Goal: Check status: Check status

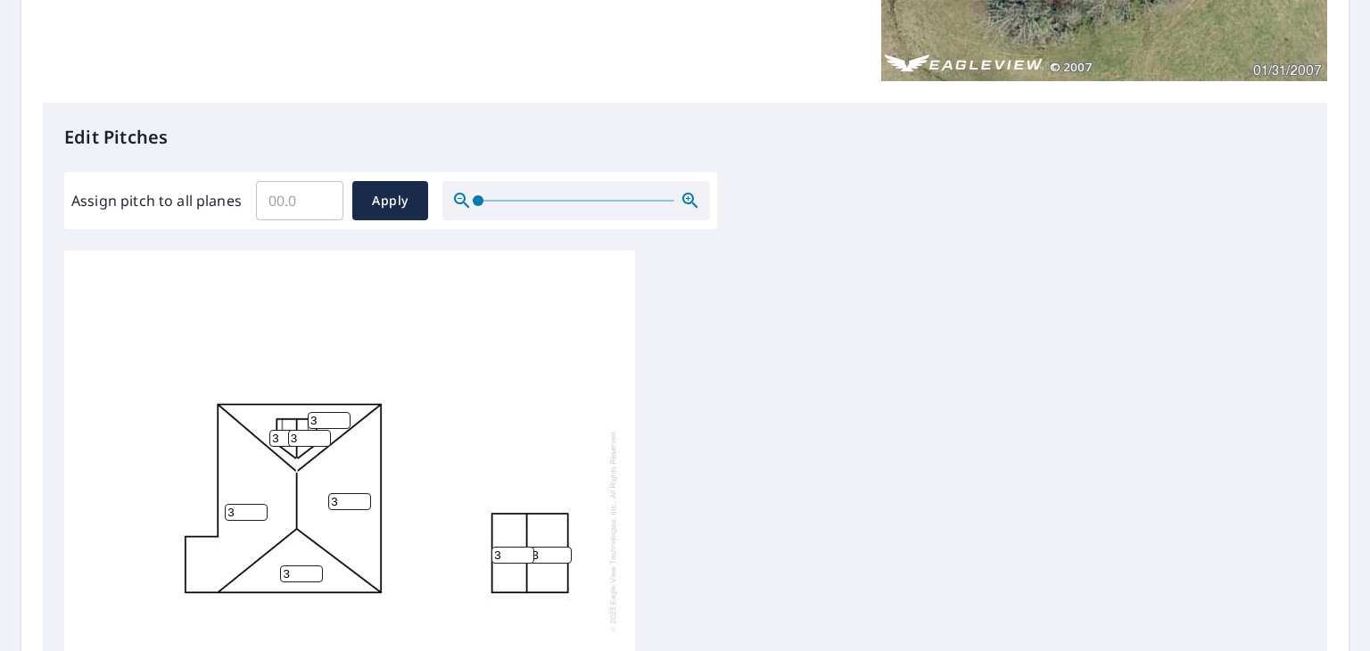
scroll to position [405, 0]
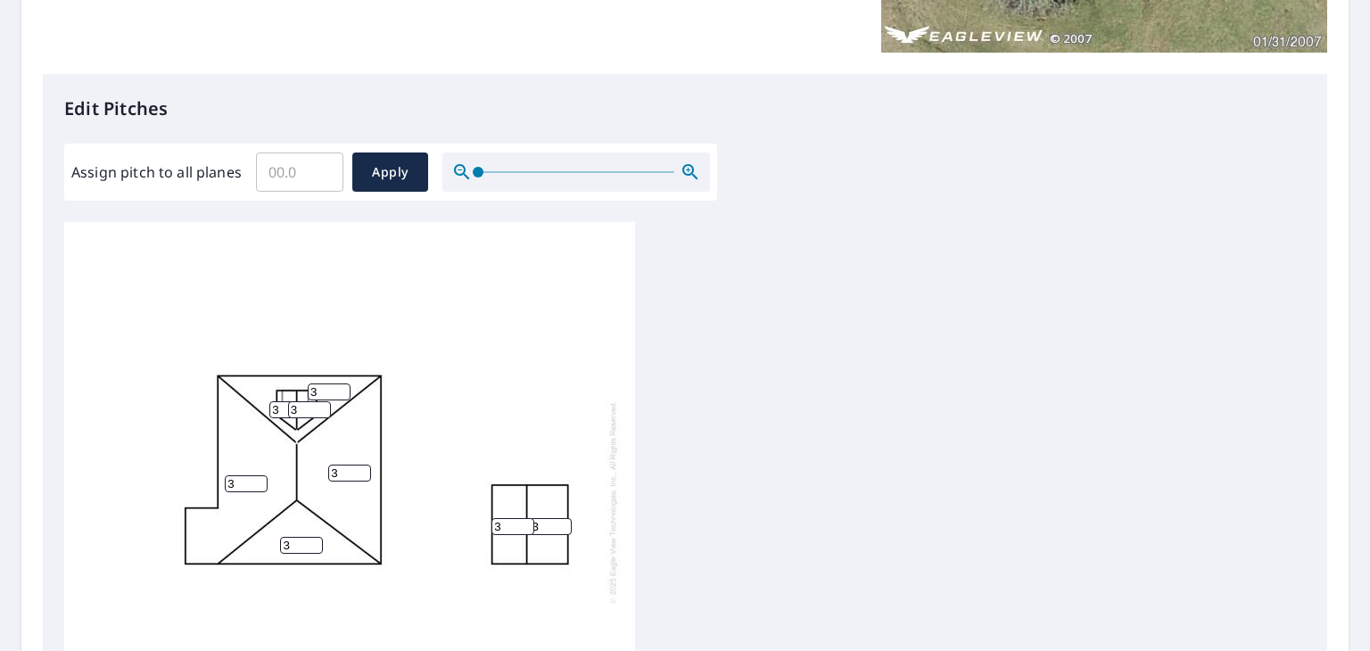
click at [700, 169] on div at bounding box center [576, 171] width 268 height 39
click at [694, 169] on icon "button" at bounding box center [690, 171] width 21 height 21
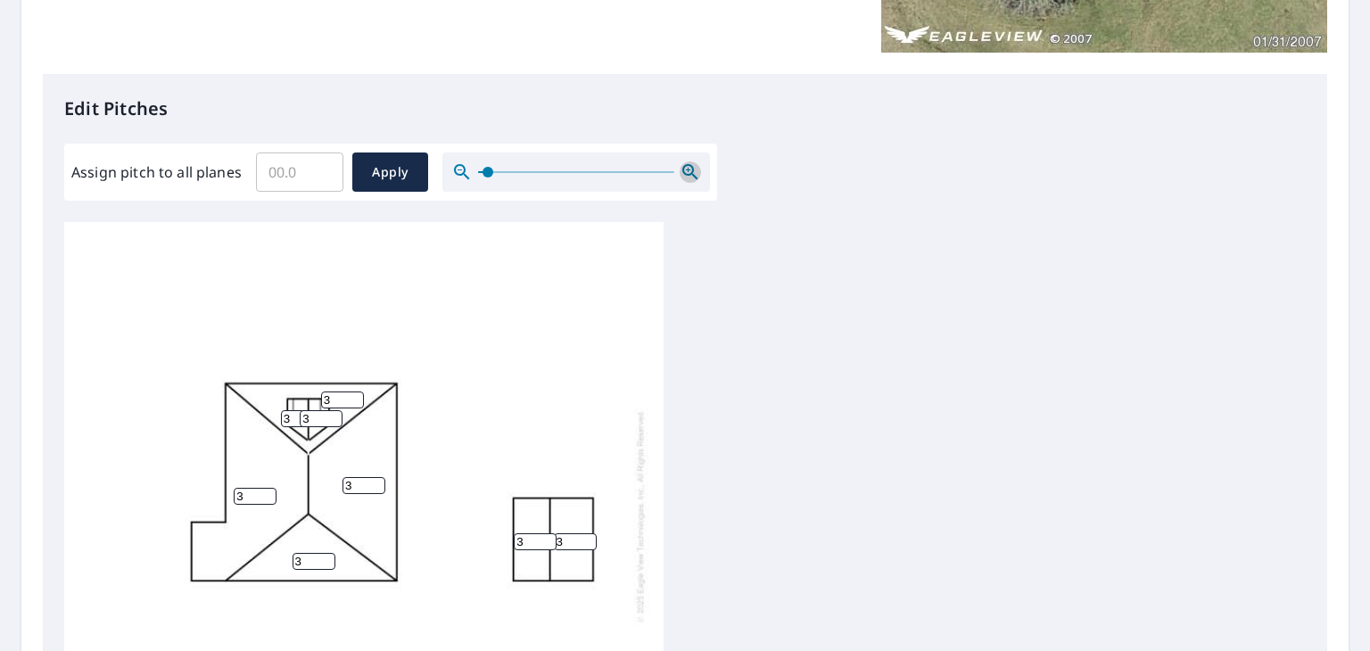
click at [694, 169] on icon "button" at bounding box center [690, 171] width 21 height 21
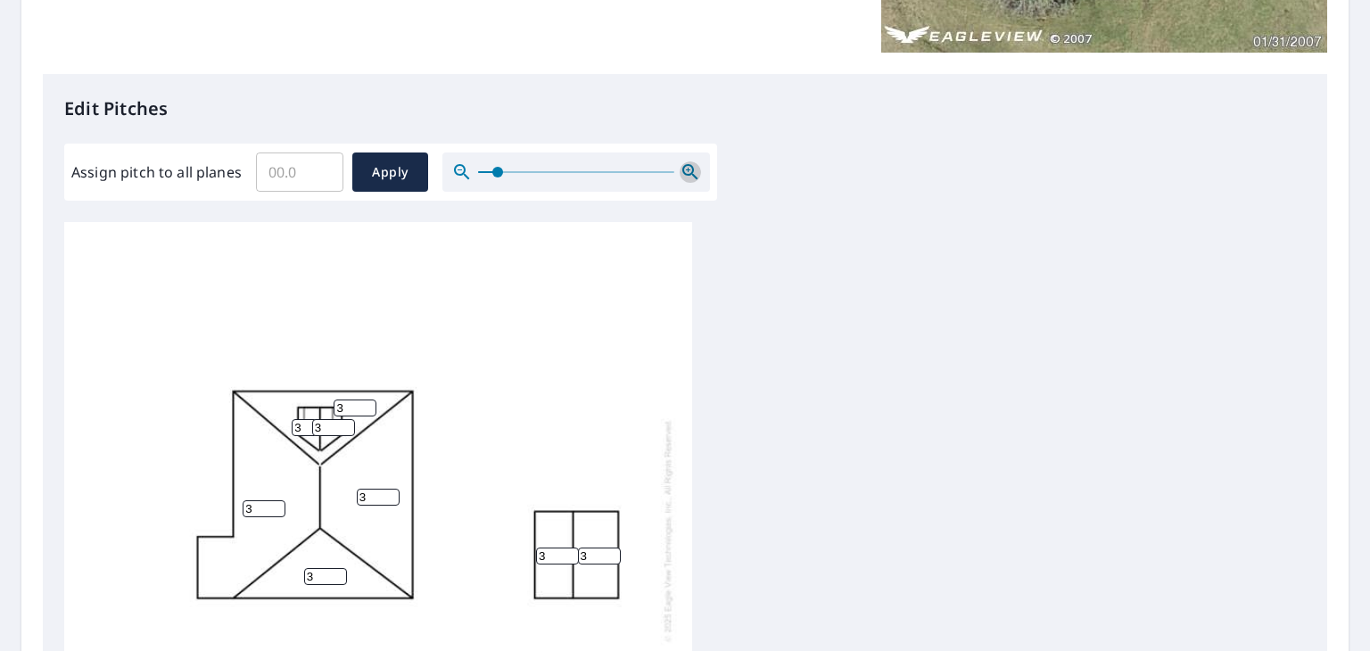
click at [694, 169] on icon "button" at bounding box center [690, 171] width 21 height 21
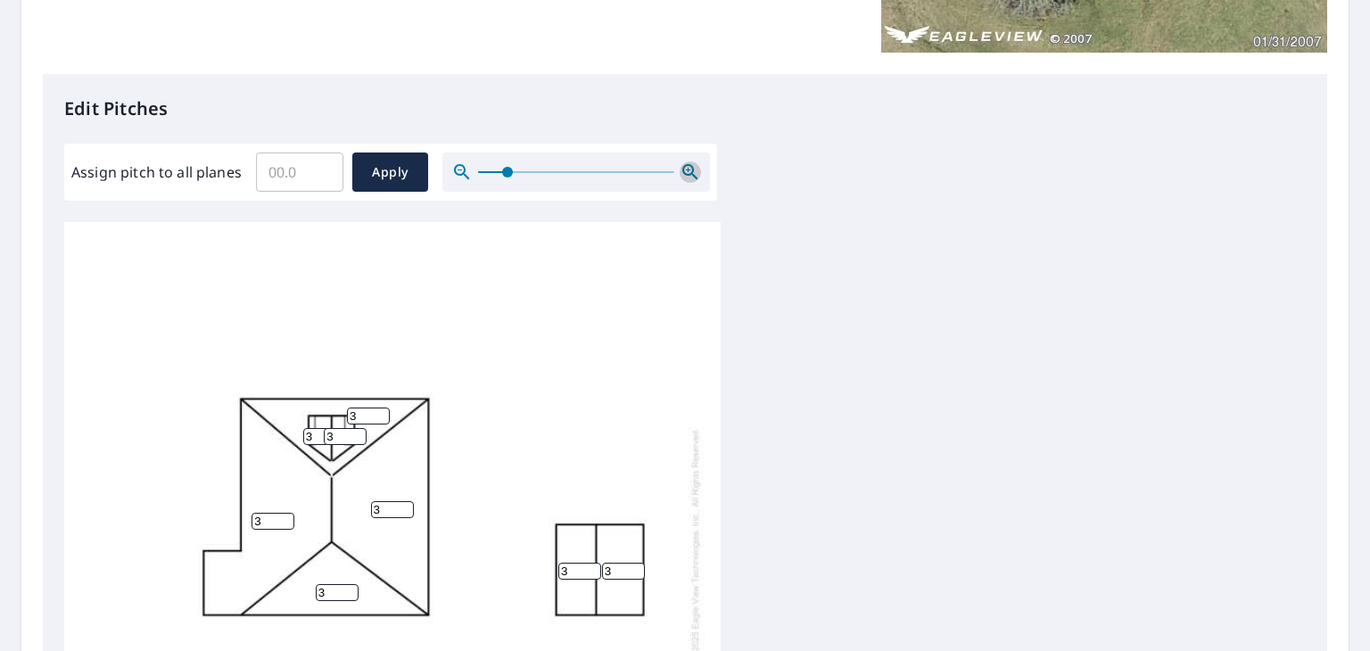
click at [694, 169] on icon "button" at bounding box center [690, 171] width 21 height 21
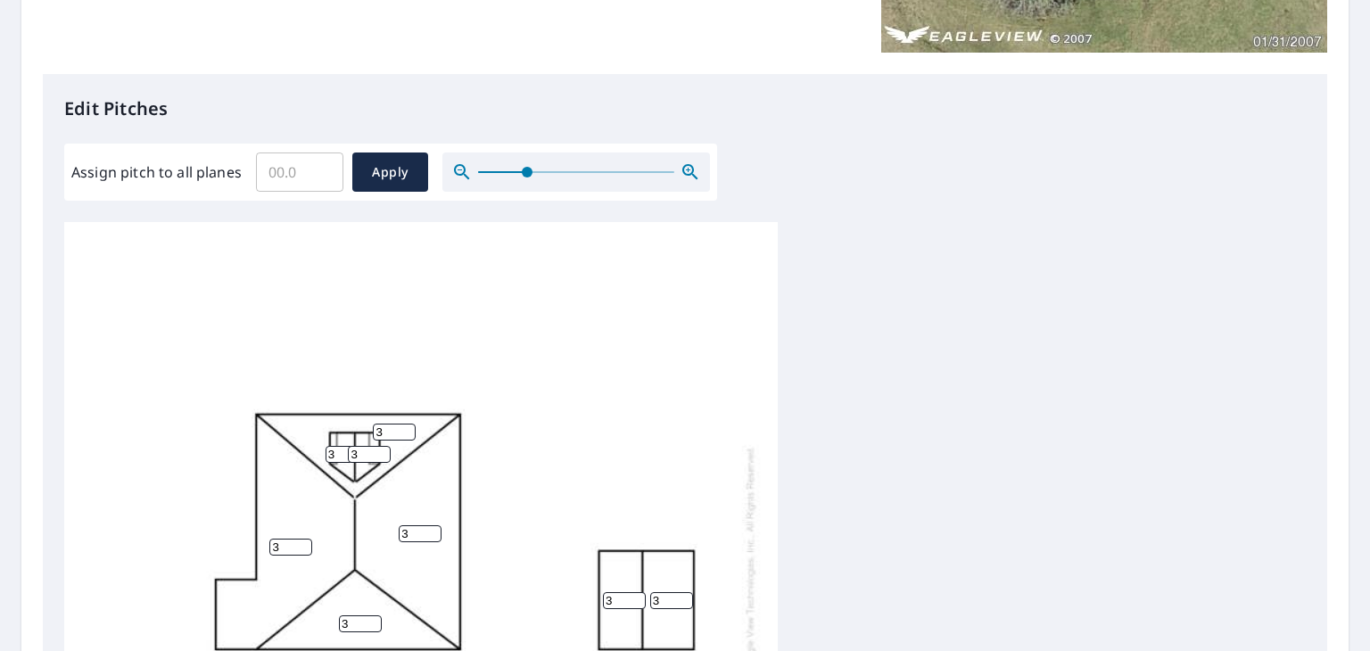
click at [694, 169] on icon "button" at bounding box center [690, 171] width 21 height 21
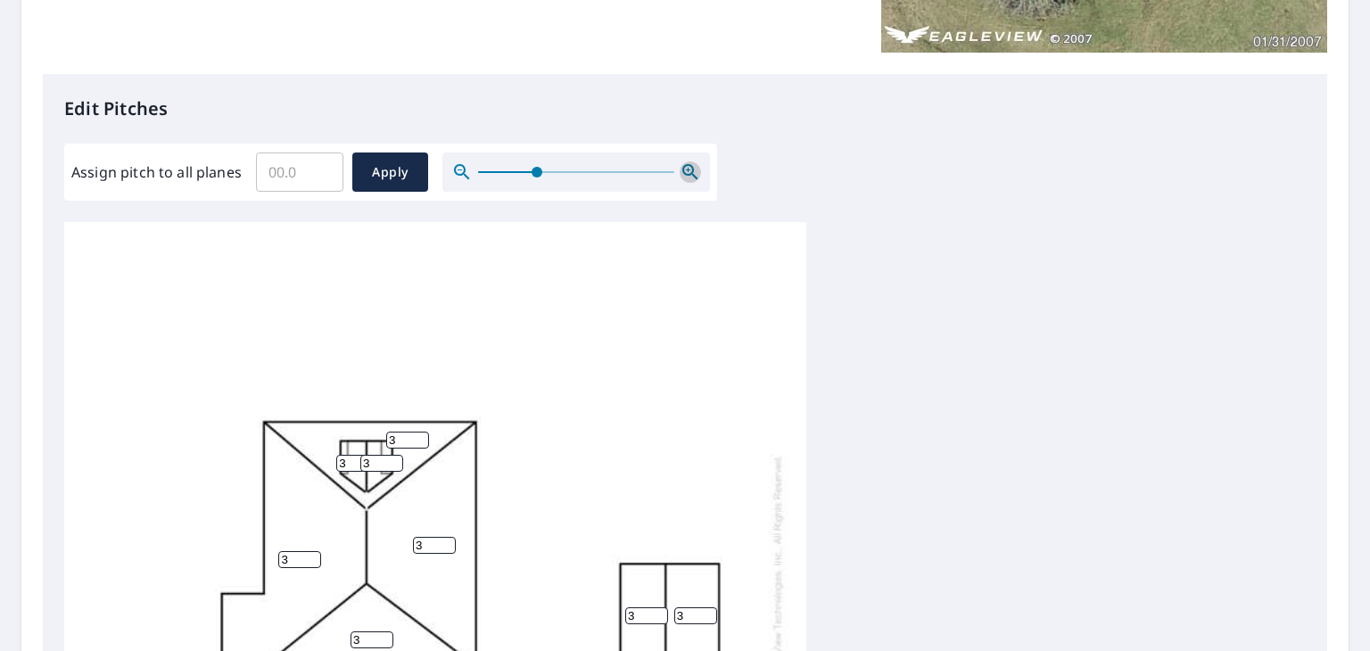
click at [694, 169] on icon "button" at bounding box center [690, 171] width 21 height 21
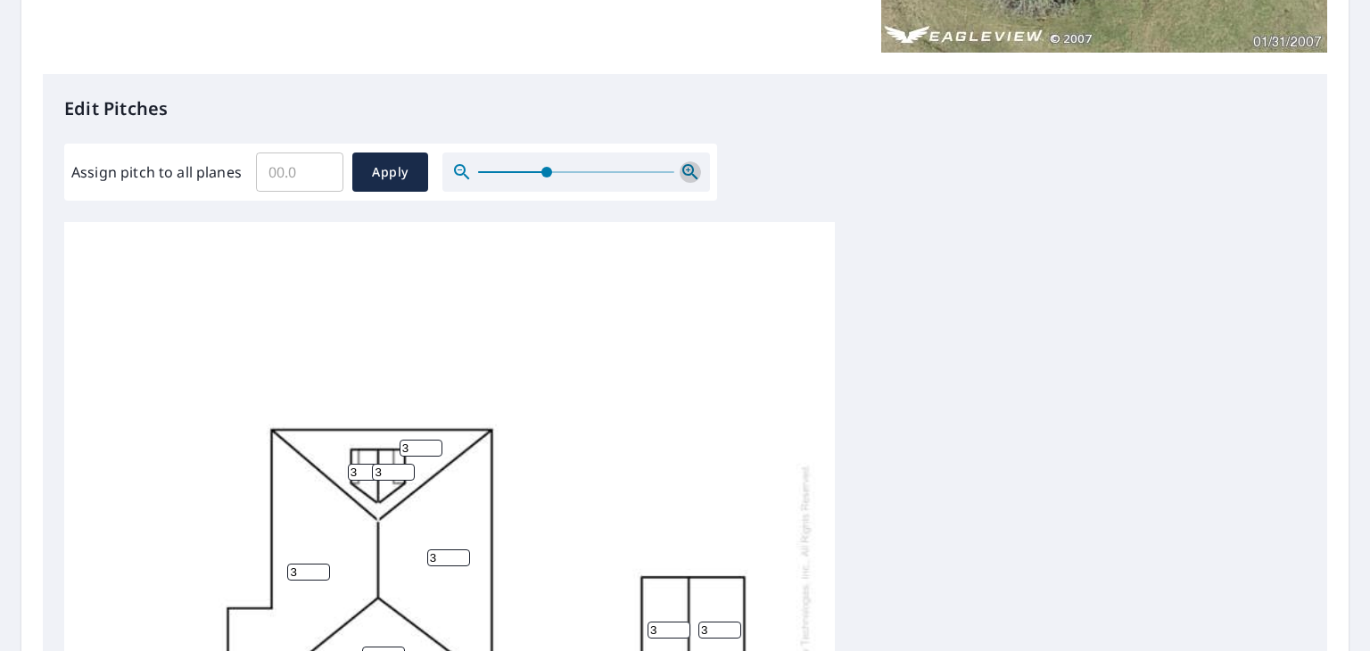
click at [694, 169] on icon "button" at bounding box center [690, 171] width 21 height 21
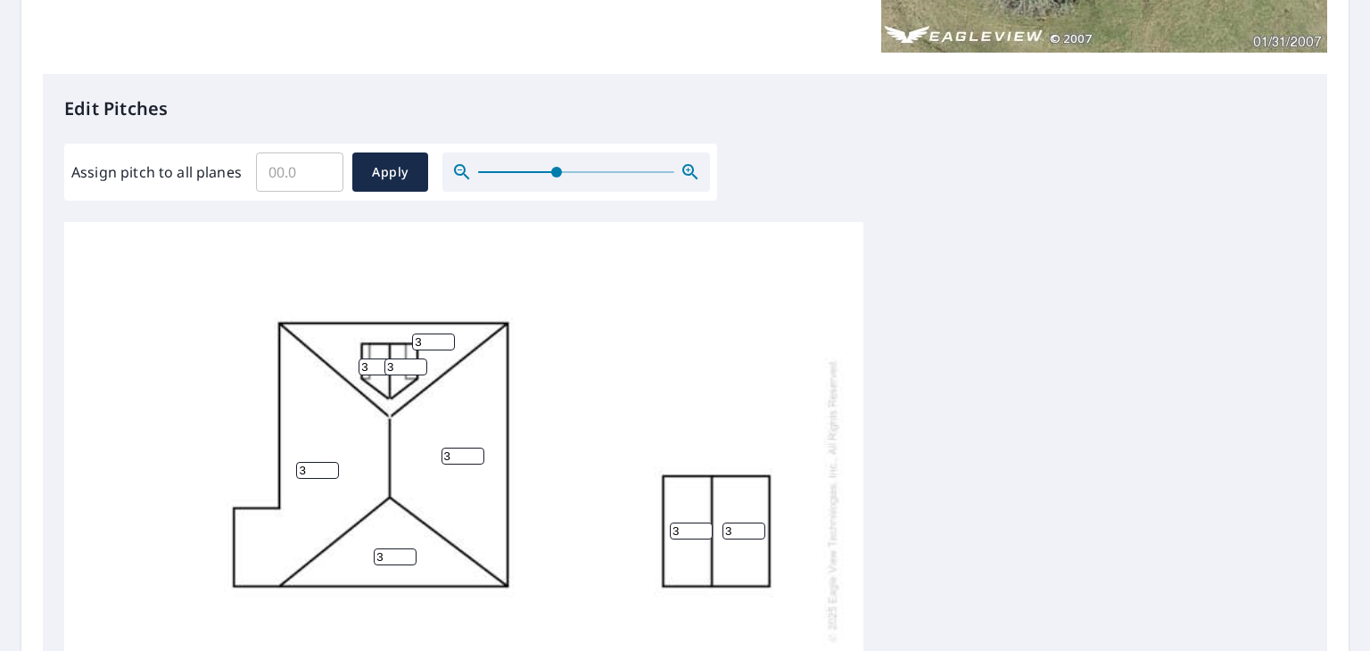
scroll to position [0, 0]
